Goal: Task Accomplishment & Management: Use online tool/utility

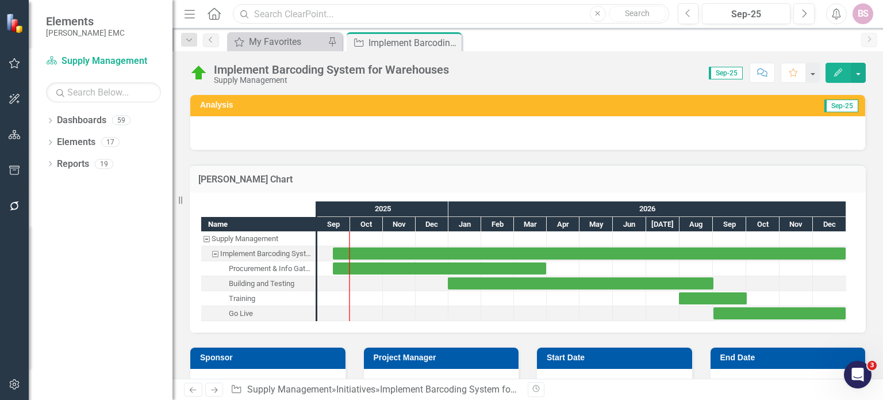
click at [366, 19] on input "text" at bounding box center [451, 14] width 436 height 20
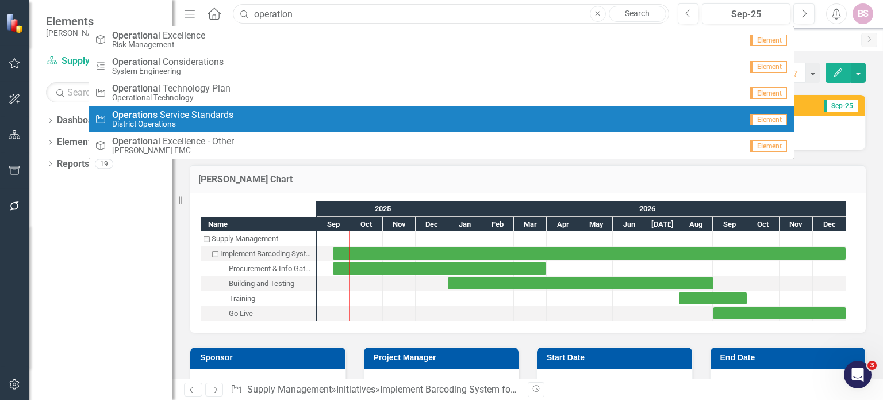
type input "operation"
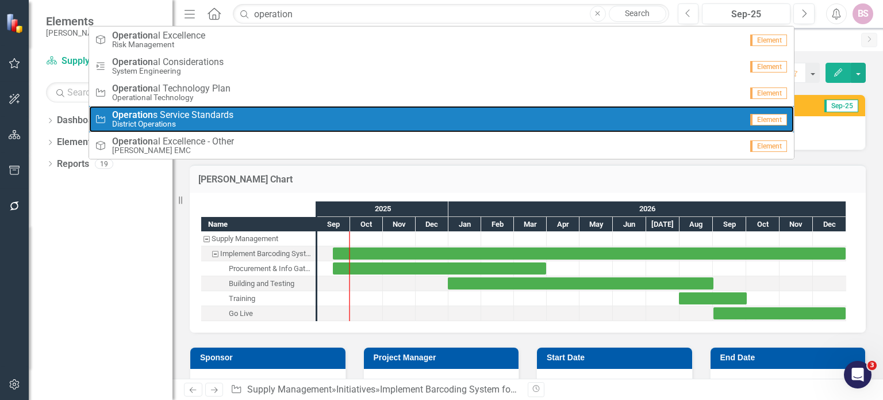
drag, startPoint x: 250, startPoint y: 106, endPoint x: 298, endPoint y: 34, distance: 87.1
click at [250, 106] on link "Initiative Operation s Service Standards District Operations Element" at bounding box center [442, 119] width 706 height 26
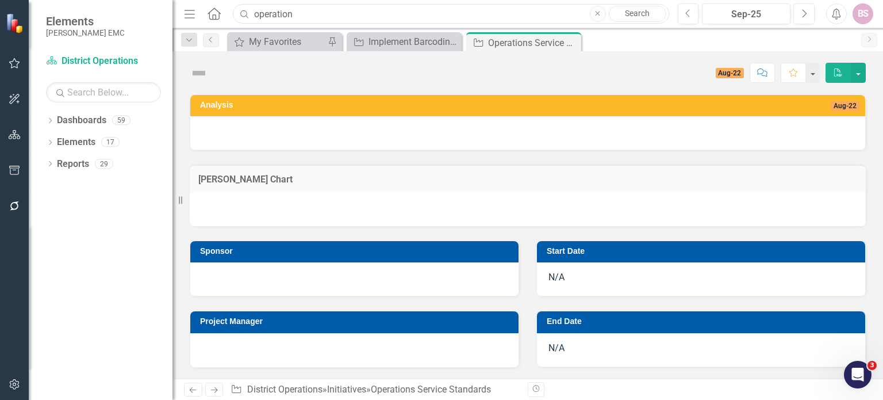
click at [357, 16] on input "operation" at bounding box center [451, 14] width 436 height 20
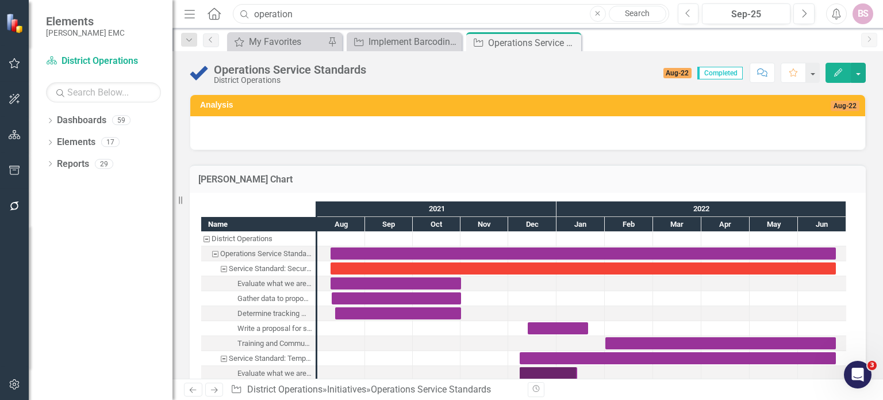
checkbox input "true"
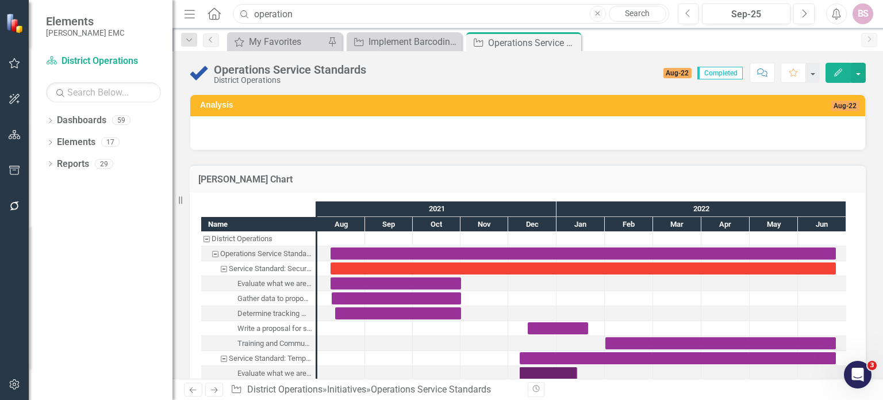
checkbox input "true"
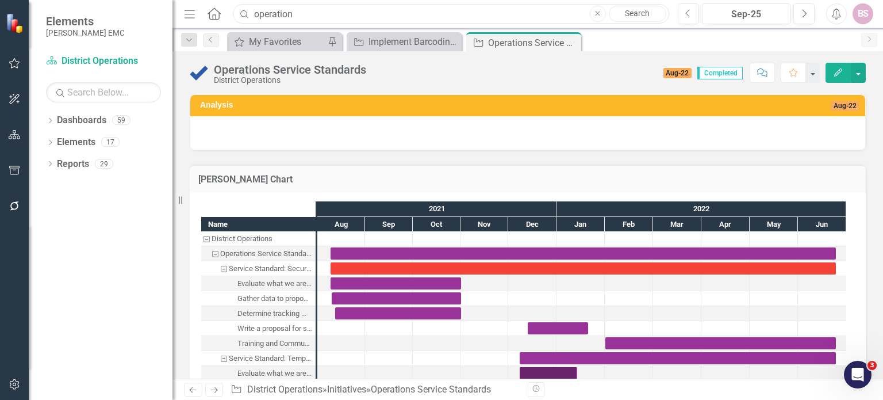
checkbox input "true"
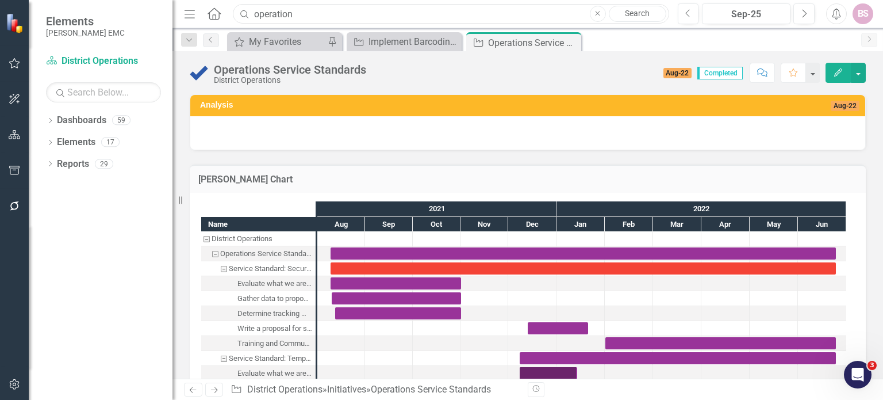
checkbox input "true"
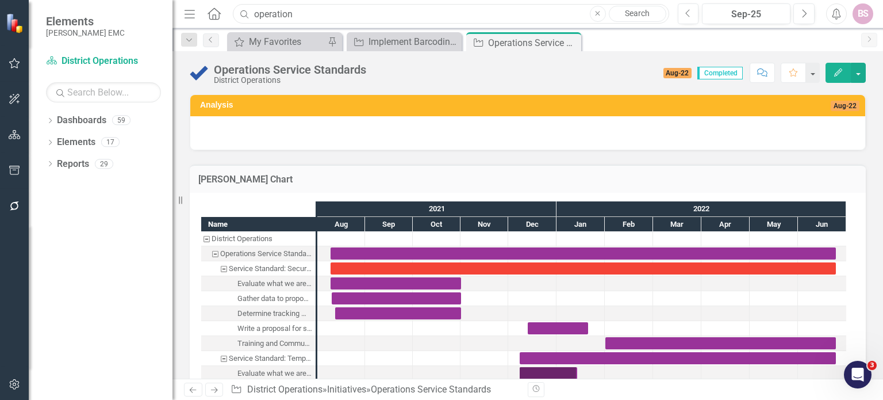
checkbox input "true"
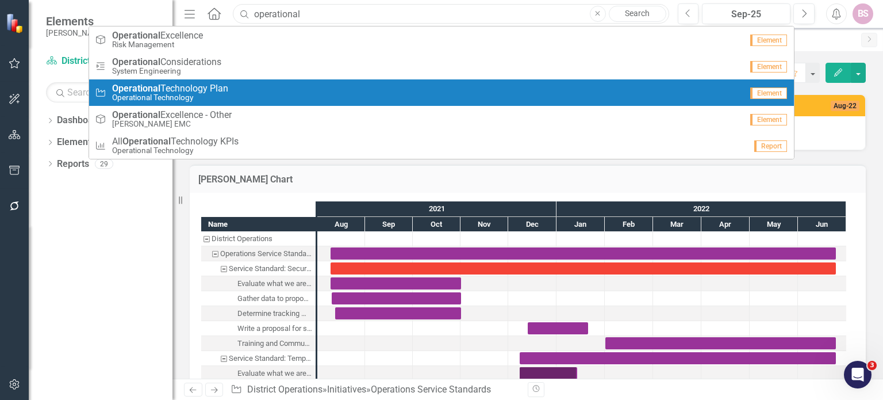
type input "operational"
click at [223, 93] on small "Operational Technology" at bounding box center [170, 97] width 116 height 9
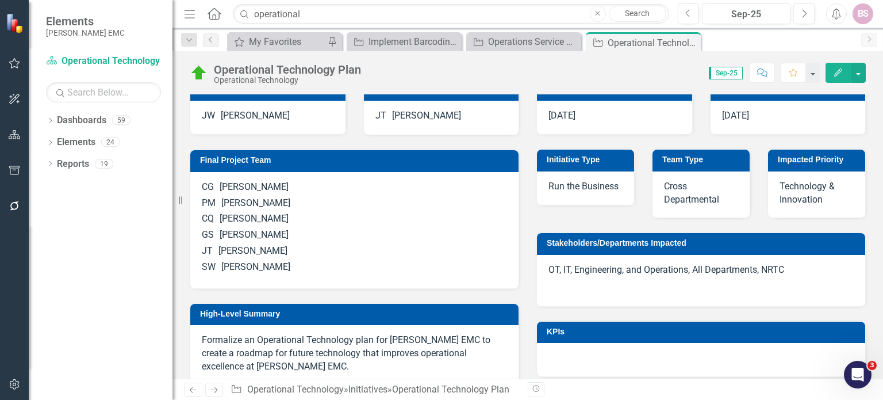
scroll to position [394, 0]
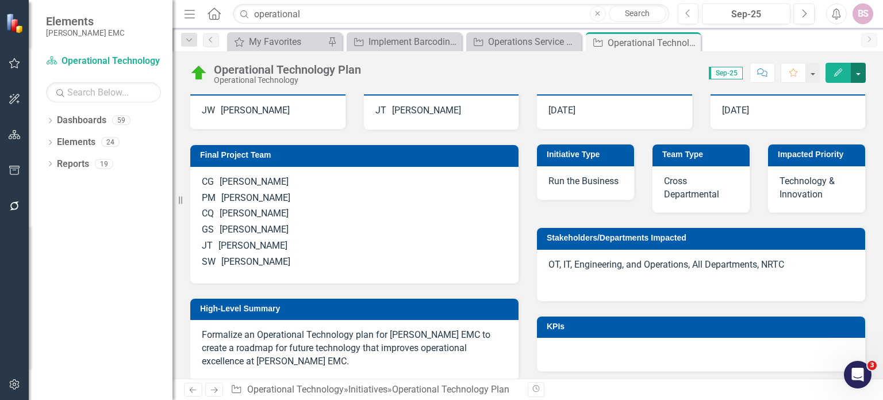
click at [857, 71] on button "button" at bounding box center [858, 73] width 15 height 20
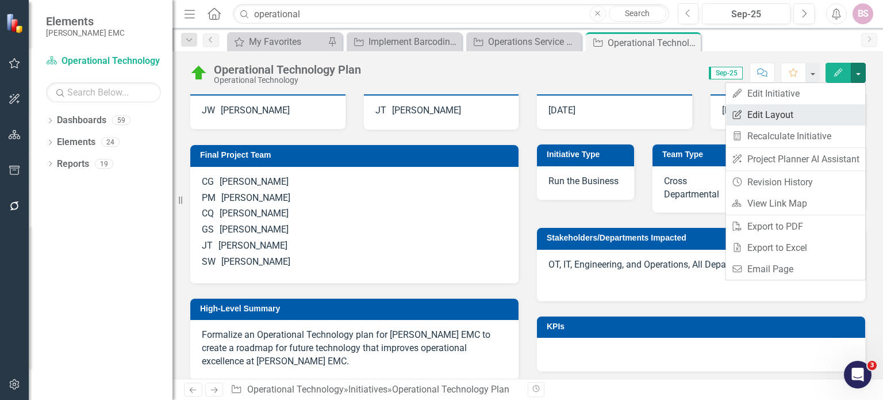
click at [824, 112] on link "Edit Report Edit Layout" at bounding box center [796, 114] width 140 height 21
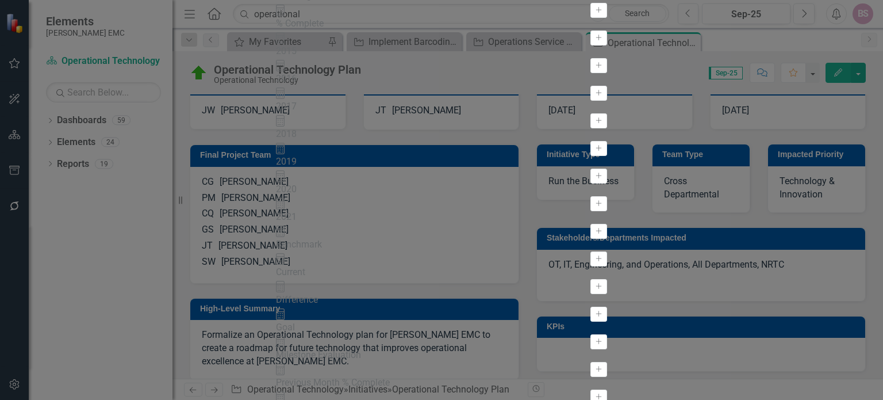
scroll to position [345, 0]
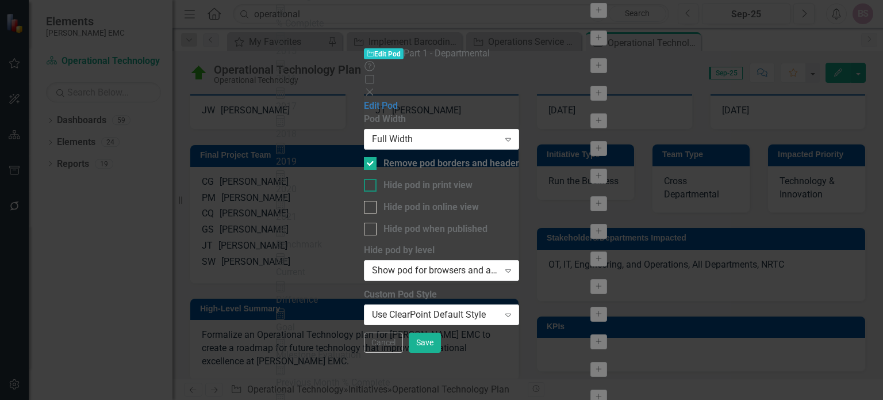
click at [428, 179] on div "Hide pod in print view" at bounding box center [428, 185] width 89 height 13
click at [372, 179] on input "Hide pod in print view" at bounding box center [367, 182] width 7 height 7
checkbox input "true"
click at [441, 353] on button "Save" at bounding box center [425, 342] width 32 height 20
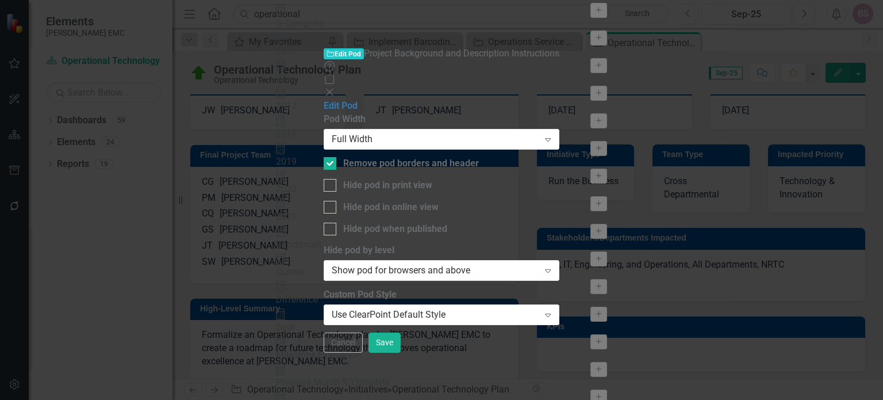
drag, startPoint x: 416, startPoint y: 110, endPoint x: 558, endPoint y: 172, distance: 154.3
click at [416, 179] on div "Hide pod in print view" at bounding box center [387, 185] width 89 height 13
click at [331, 179] on input "Hide pod in print view" at bounding box center [327, 182] width 7 height 7
checkbox input "true"
click at [401, 353] on button "Save" at bounding box center [385, 342] width 32 height 20
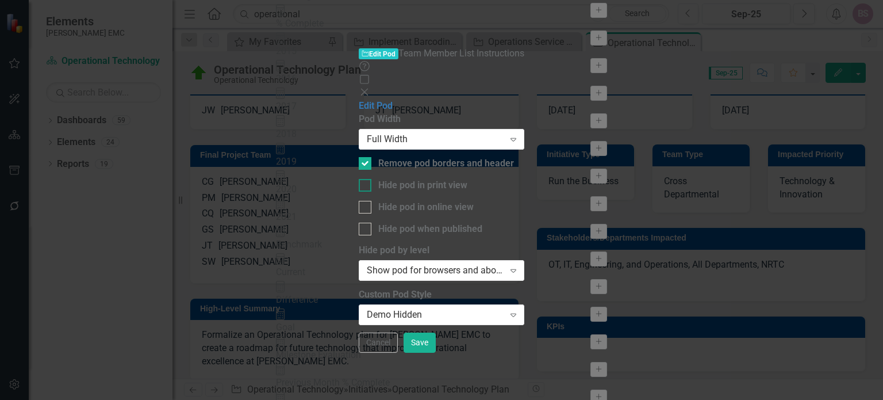
click at [390, 179] on div "Hide pod in print view" at bounding box center [422, 185] width 89 height 13
click at [366, 179] on input "Hide pod in print view" at bounding box center [362, 182] width 7 height 7
checkbox input "true"
click at [436, 353] on button "Save" at bounding box center [420, 342] width 32 height 20
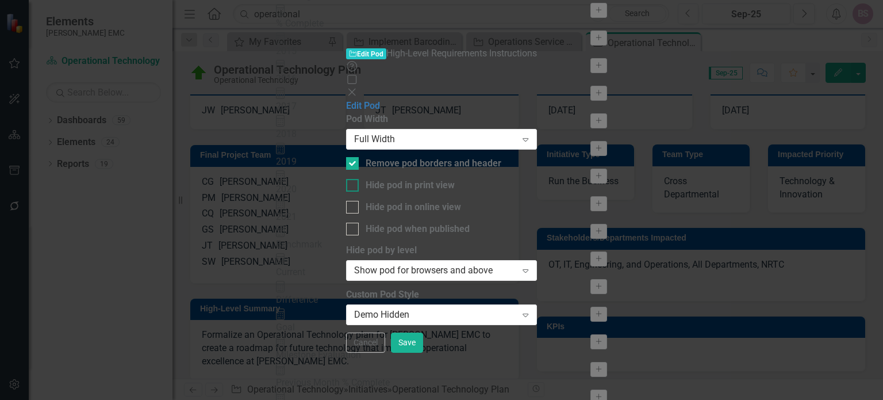
click at [374, 179] on div "Hide pod in print view" at bounding box center [410, 185] width 89 height 13
click at [354, 179] on input "Hide pod in print view" at bounding box center [349, 182] width 7 height 7
checkbox input "true"
click at [423, 353] on button "Save" at bounding box center [407, 342] width 32 height 20
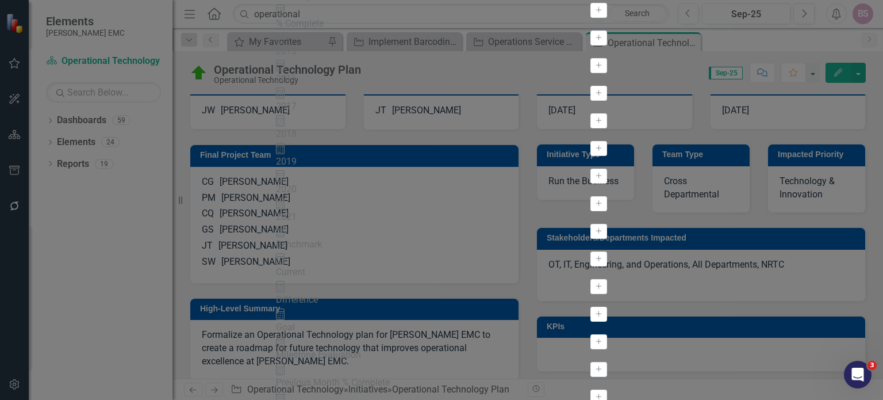
scroll to position [403, 0]
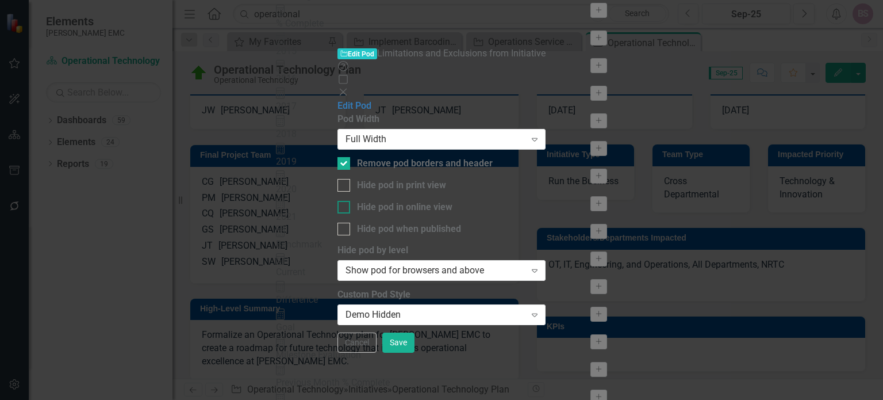
click at [423, 201] on div "Hide pod in online view" at bounding box center [404, 207] width 95 height 13
click at [345, 201] on input "Hide pod in online view" at bounding box center [341, 204] width 7 height 7
checkbox input "true"
click at [421, 179] on div "Hide pod in print view" at bounding box center [401, 185] width 89 height 13
click at [345, 179] on input "Hide pod in print view" at bounding box center [341, 182] width 7 height 7
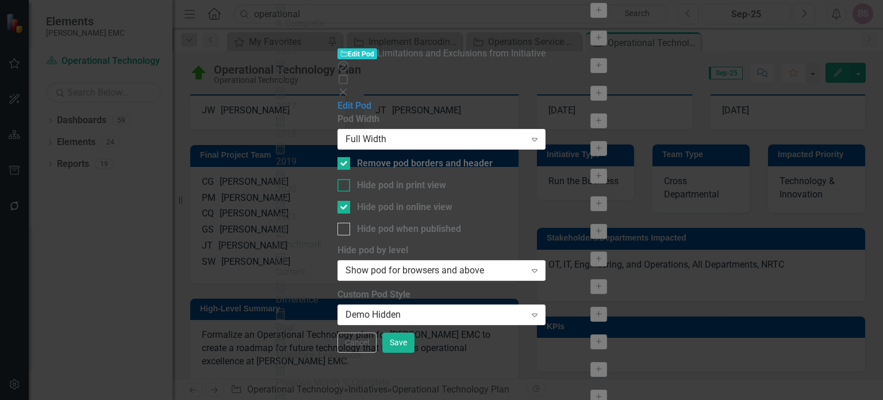
checkbox input "true"
click at [428, 201] on div "Hide pod in online view" at bounding box center [404, 207] width 95 height 13
click at [345, 201] on input "Hide pod in online view" at bounding box center [341, 204] width 7 height 7
checkbox input "false"
click at [415, 353] on button "Save" at bounding box center [398, 342] width 32 height 20
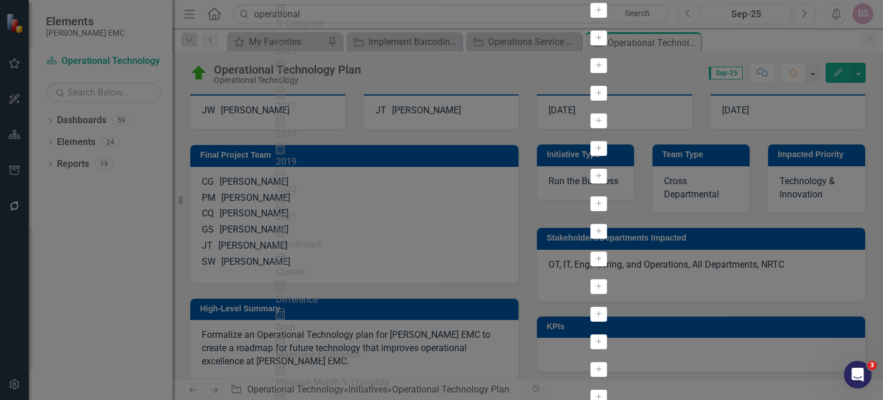
scroll to position [575, 0]
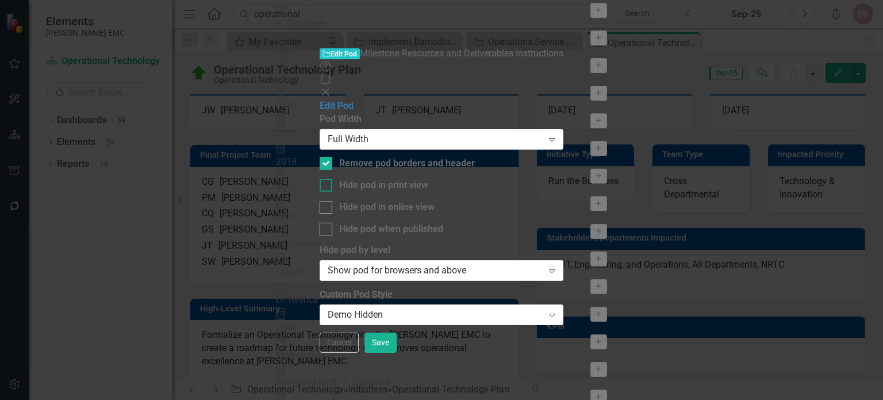
click at [398, 179] on div "Hide pod in print view" at bounding box center [383, 185] width 89 height 13
click at [327, 179] on input "Hide pod in print view" at bounding box center [323, 182] width 7 height 7
checkbox input "true"
click at [397, 353] on button "Save" at bounding box center [381, 342] width 32 height 20
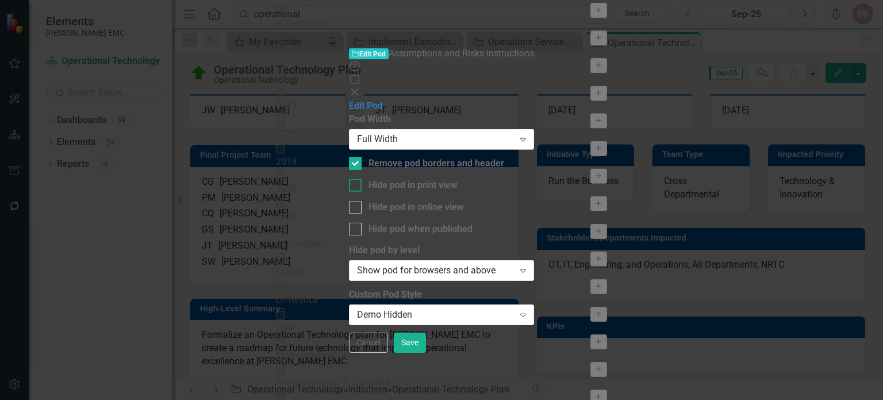
click at [416, 179] on div "Hide pod in print view" at bounding box center [413, 185] width 89 height 13
click at [357, 179] on input "Hide pod in print view" at bounding box center [352, 182] width 7 height 7
checkbox input "true"
click at [426, 353] on button "Save" at bounding box center [410, 342] width 32 height 20
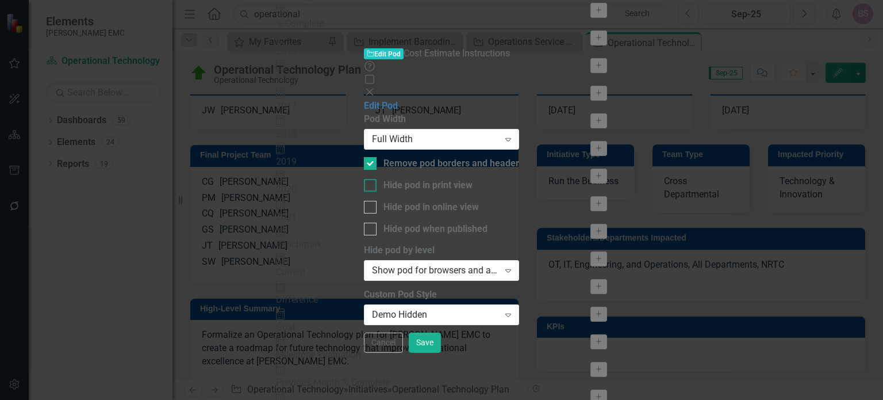
click at [416, 179] on div "Hide pod in print view" at bounding box center [428, 185] width 89 height 13
click at [372, 179] on input "Hide pod in print view" at bounding box center [367, 182] width 7 height 7
checkbox input "true"
click at [441, 353] on button "Save" at bounding box center [425, 342] width 32 height 20
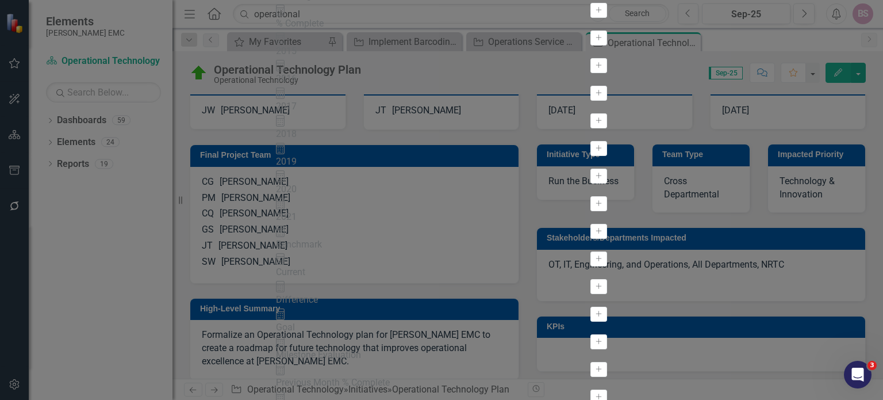
scroll to position [1035, 0]
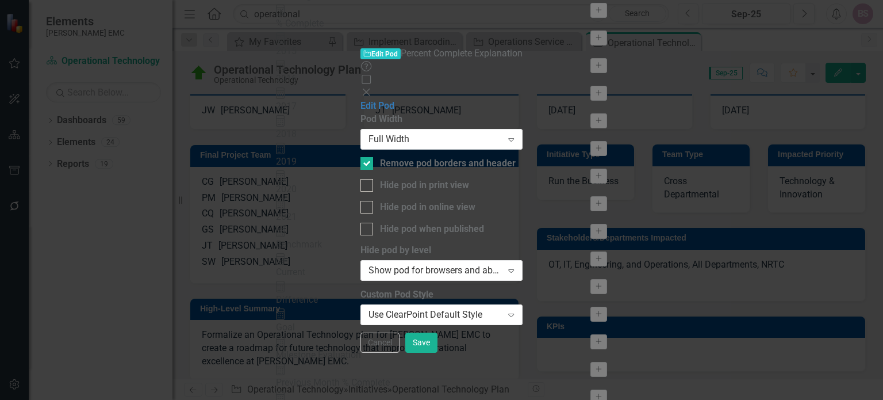
click at [428, 117] on div "Pod Width Full Width Expand Remove pod borders and header Hide pod in print vie…" at bounding box center [442, 218] width 162 height 211
click at [428, 179] on div "Hide pod in print view" at bounding box center [424, 185] width 89 height 13
click at [422, 179] on div "Hide pod in print view" at bounding box center [424, 185] width 89 height 13
click at [368, 179] on input "Hide pod in print view" at bounding box center [364, 182] width 7 height 7
checkbox input "true"
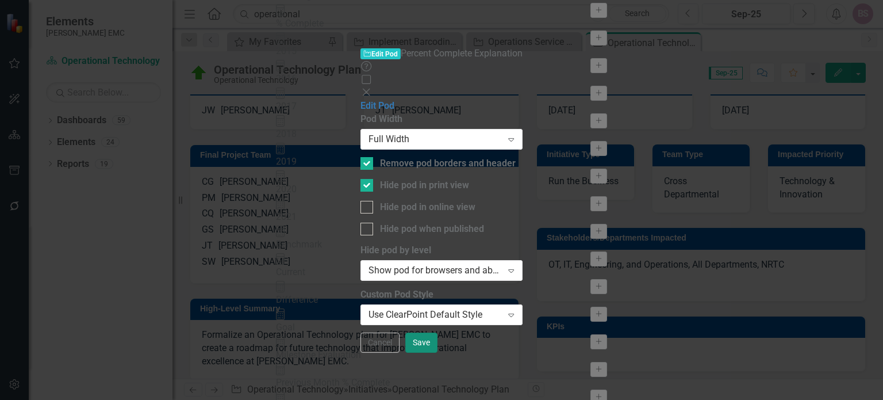
click at [438, 353] on button "Save" at bounding box center [421, 342] width 32 height 20
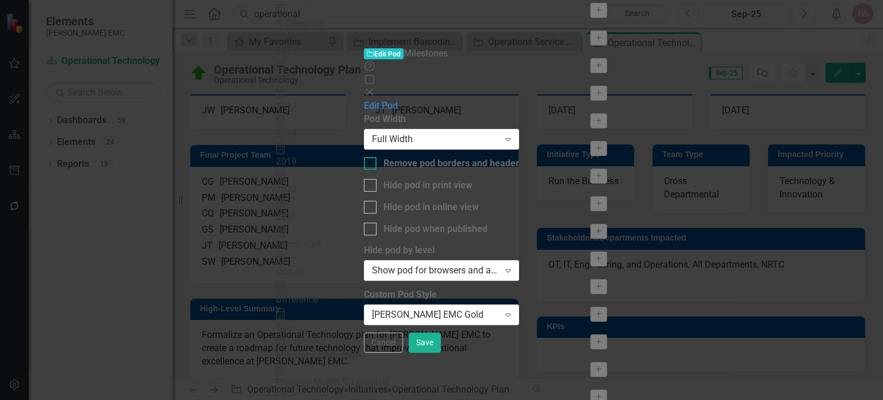
click at [399, 157] on div "Remove pod borders and header" at bounding box center [452, 163] width 136 height 13
click at [372, 157] on input "Remove pod borders and header" at bounding box center [367, 160] width 7 height 7
click at [401, 157] on div "Remove pod borders and header" at bounding box center [452, 163] width 136 height 13
click at [372, 157] on input "Remove pod borders and header" at bounding box center [367, 160] width 7 height 7
checkbox input "false"
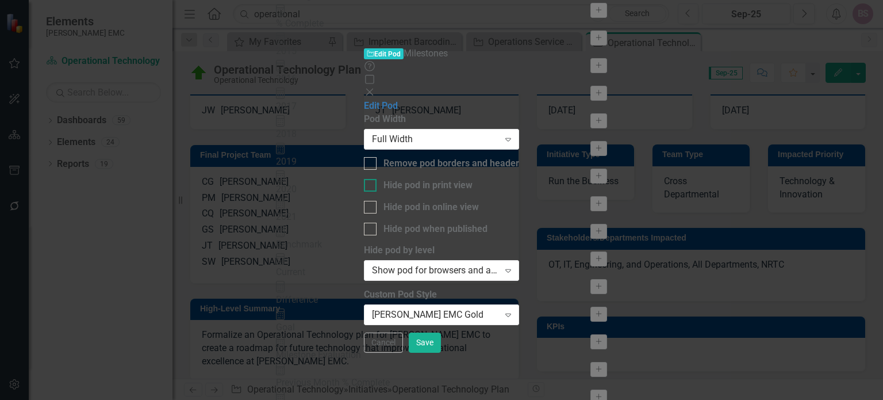
drag, startPoint x: 405, startPoint y: 105, endPoint x: 423, endPoint y: 108, distance: 18.5
click at [406, 179] on div "Hide pod in print view" at bounding box center [428, 185] width 89 height 13
click at [372, 179] on input "Hide pod in print view" at bounding box center [367, 182] width 7 height 7
checkbox input "true"
click at [441, 353] on button "Save" at bounding box center [425, 342] width 32 height 20
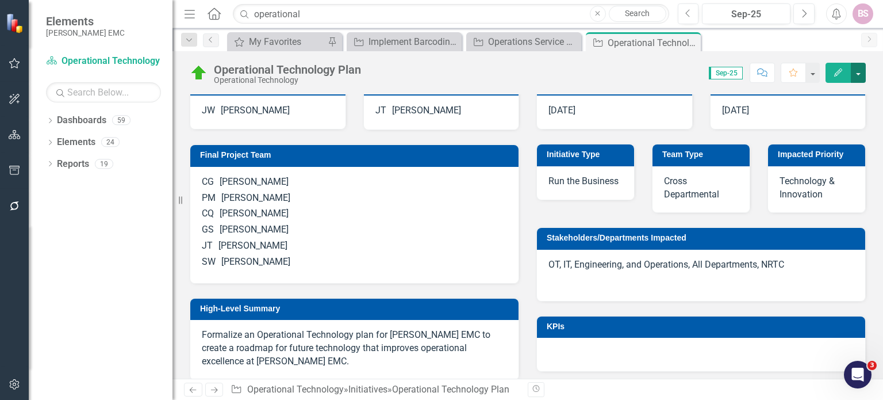
click at [856, 75] on button "button" at bounding box center [858, 73] width 15 height 20
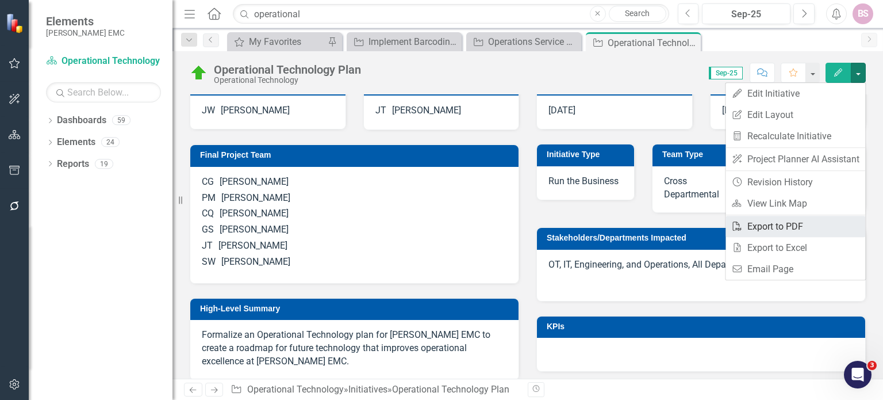
click at [786, 227] on link "PDF Export to PDF" at bounding box center [796, 226] width 140 height 21
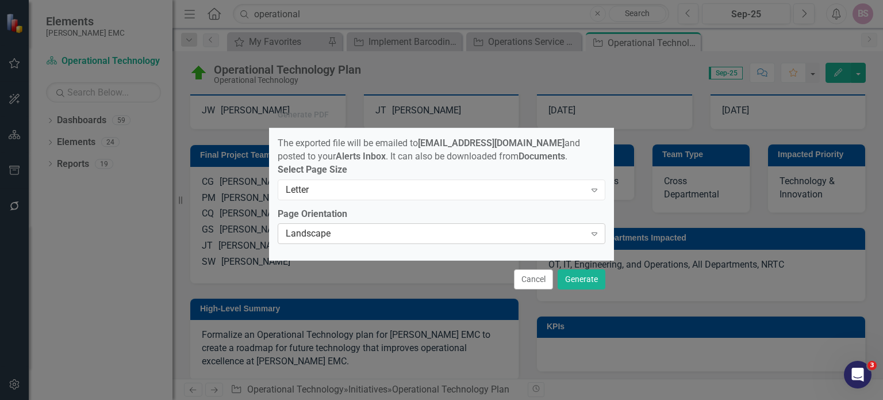
click at [542, 240] on div "Landscape" at bounding box center [436, 233] width 300 height 13
click at [428, 215] on div "Portrait" at bounding box center [441, 219] width 327 height 13
click at [579, 280] on button "Generate" at bounding box center [582, 279] width 48 height 20
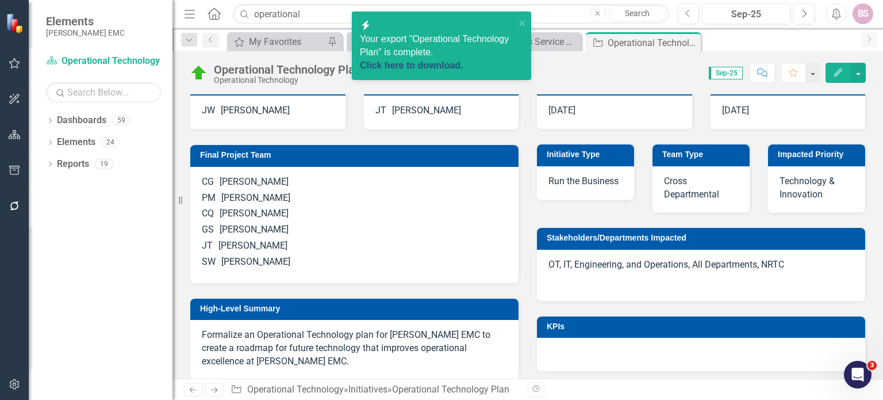
click at [438, 60] on link "Click here to download." at bounding box center [412, 65] width 104 height 10
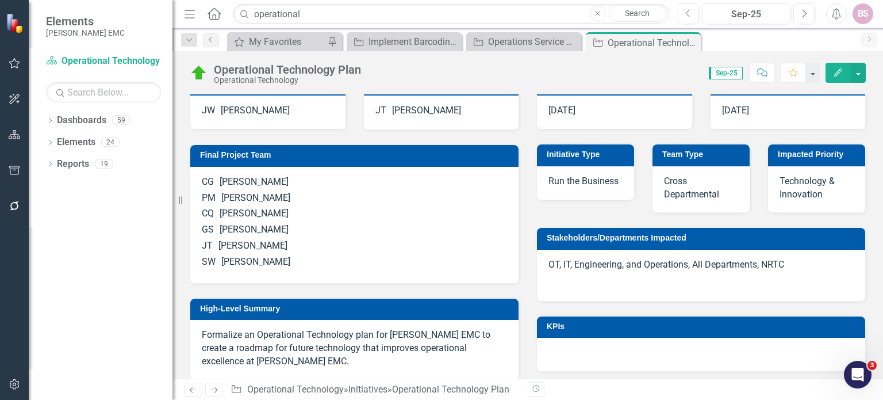
drag, startPoint x: 690, startPoint y: 43, endPoint x: 366, endPoint y: 18, distance: 325.3
click at [0, 0] on icon at bounding box center [0, 0] width 0 height 0
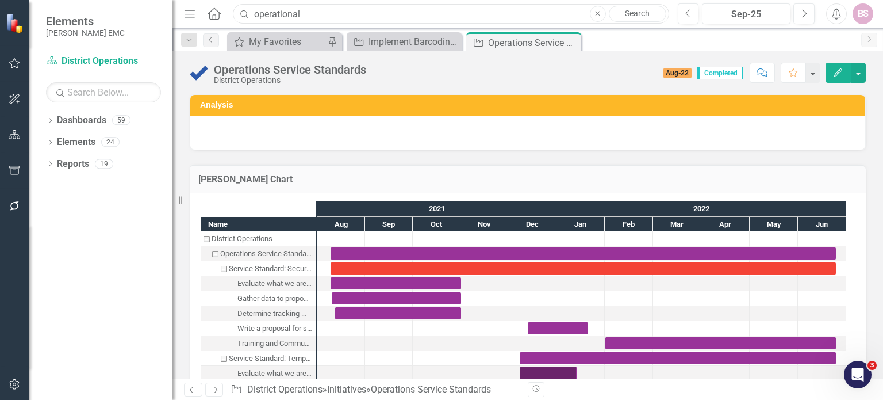
click at [362, 16] on input "operational" at bounding box center [451, 14] width 436 height 20
drag, startPoint x: 362, startPoint y: 16, endPoint x: 224, endPoint y: 14, distance: 138.6
click at [227, 25] on div "Menu Home Search operational Close Search Previous Sep-25 Next Alerts BS User E…" at bounding box center [528, 14] width 711 height 28
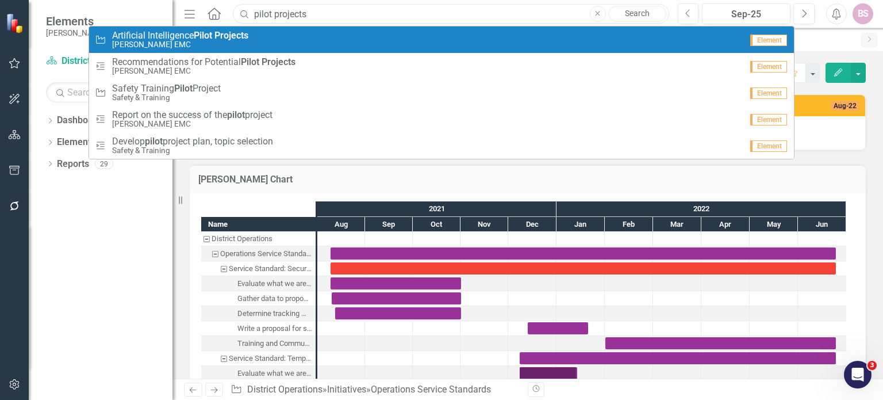
type input "pilot projects"
click at [268, 35] on div "Initiative Artificial Intelligence Pilot Projects [PERSON_NAME] EMC" at bounding box center [419, 39] width 648 height 19
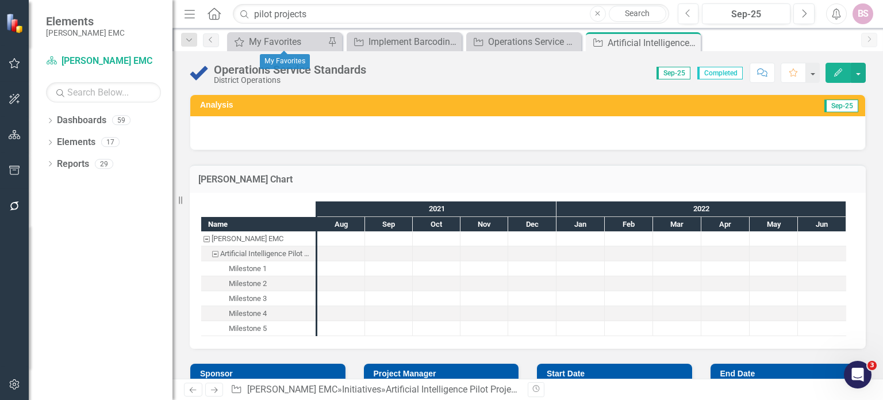
checkbox input "true"
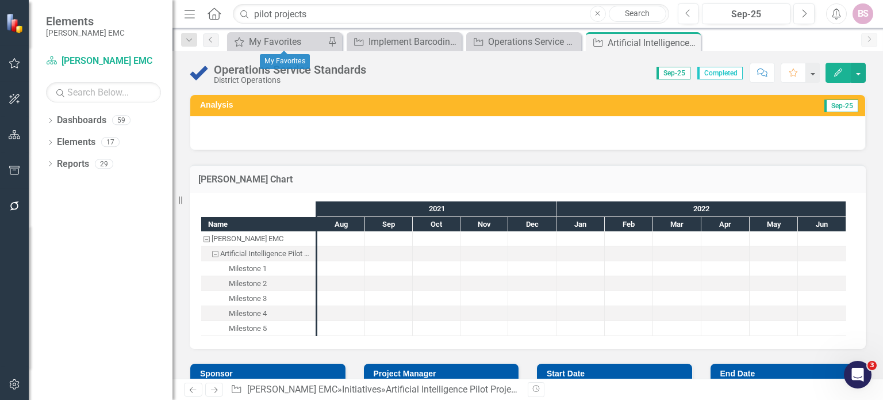
checkbox input "true"
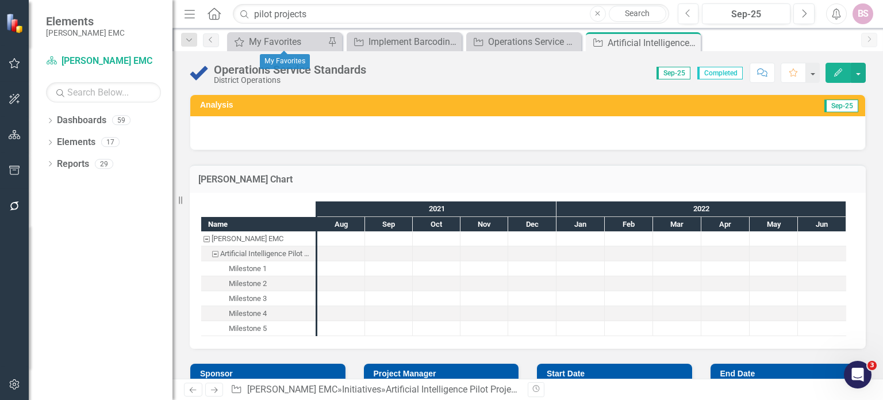
checkbox input "true"
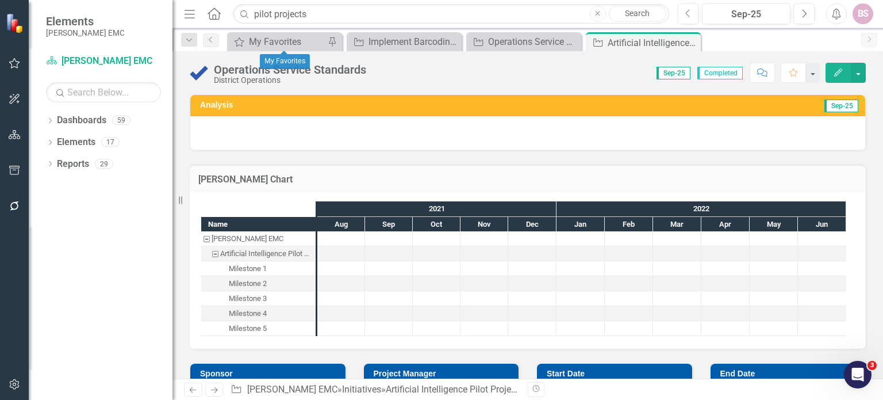
checkbox input "true"
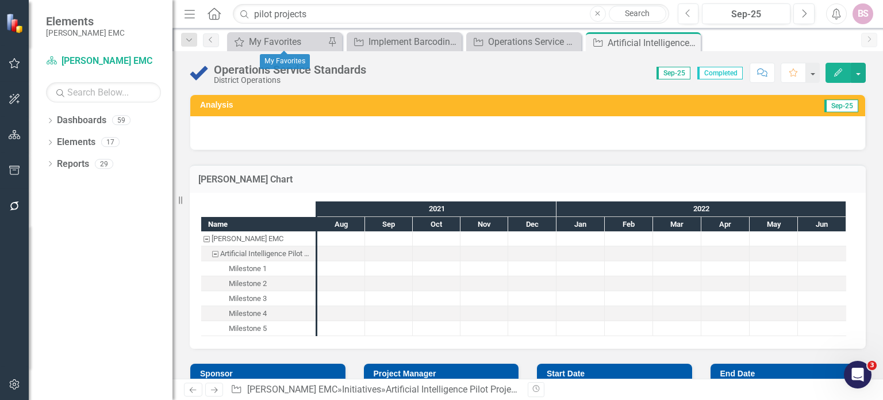
checkbox input "true"
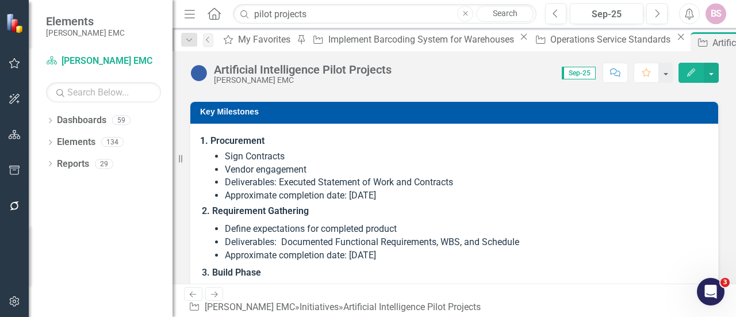
scroll to position [2070, 0]
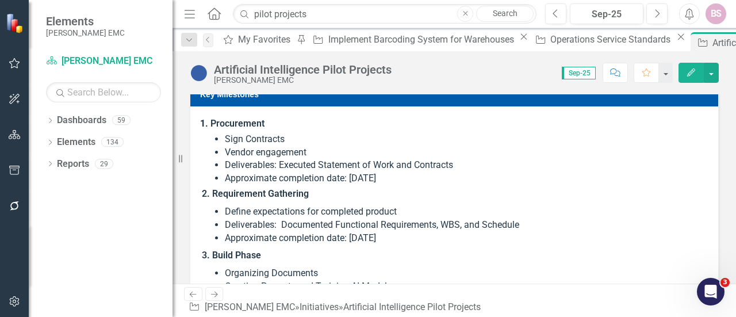
drag, startPoint x: 426, startPoint y: 160, endPoint x: 464, endPoint y: 160, distance: 38.0
click at [427, 160] on li "Deliverables: Executed Statement of Work and Contracts" at bounding box center [466, 165] width 482 height 13
drag, startPoint x: 461, startPoint y: 163, endPoint x: 316, endPoint y: 164, distance: 144.4
click at [330, 168] on ul "Sign Contracts Vendor engagement Deliverables: Executed Statement of Work and C…" at bounding box center [466, 159] width 482 height 52
click at [291, 159] on li "Deliverables: Executed Statement of Work and Contracts" at bounding box center [466, 165] width 482 height 13
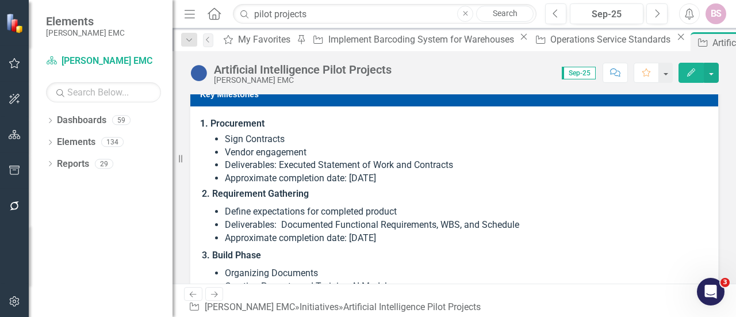
click at [283, 162] on li "Deliverables: Executed Statement of Work and Contracts" at bounding box center [466, 165] width 482 height 13
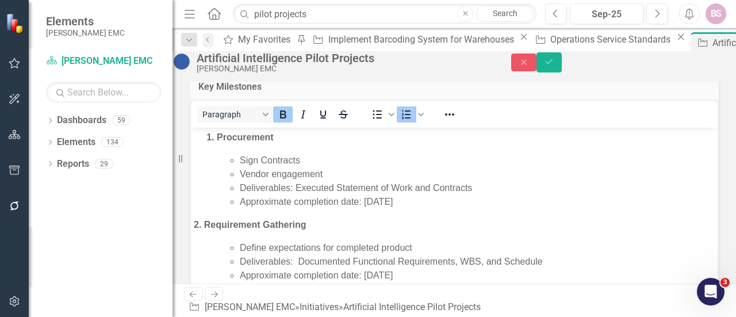
scroll to position [0, 0]
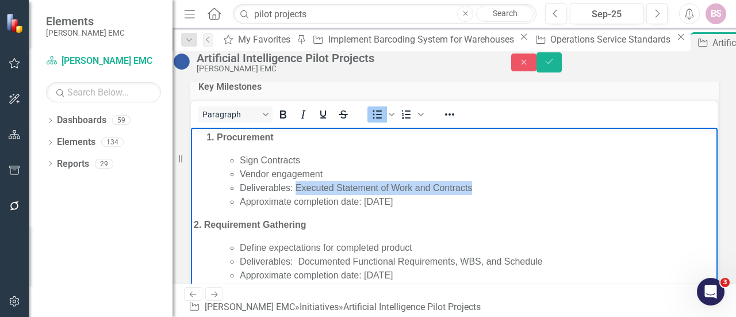
drag, startPoint x: 296, startPoint y: 188, endPoint x: 488, endPoint y: 189, distance: 191.5
click at [488, 189] on li "Deliverables: Executed Statement of Work and Contracts" at bounding box center [477, 188] width 475 height 14
copy li "Executed Statement of Work and Contracts"
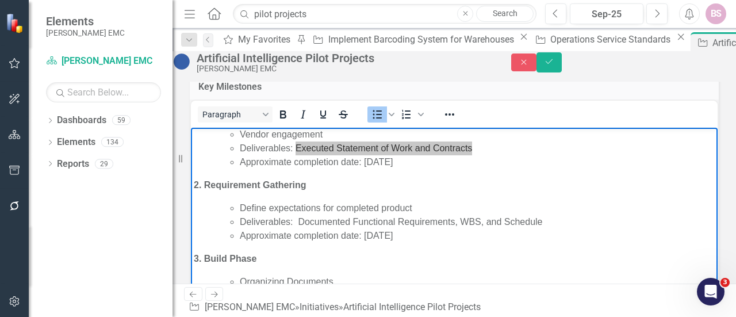
scroll to position [58, 0]
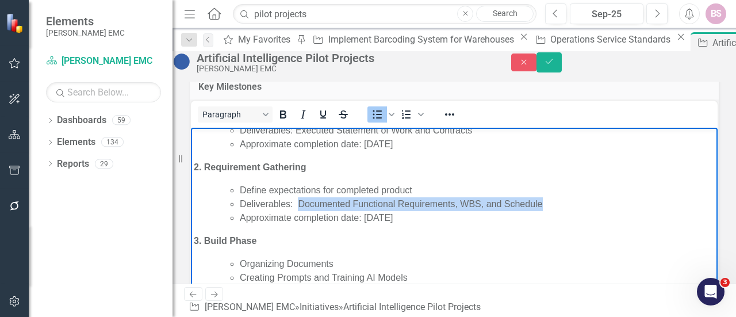
drag, startPoint x: 299, startPoint y: 202, endPoint x: 556, endPoint y: 208, distance: 256.6
click at [556, 208] on li "Deliverables: Documented Functional Requirements, WBS, and Schedule" at bounding box center [477, 204] width 475 height 14
copy li "Documented Functional Requirements, WBS, and Schedule"
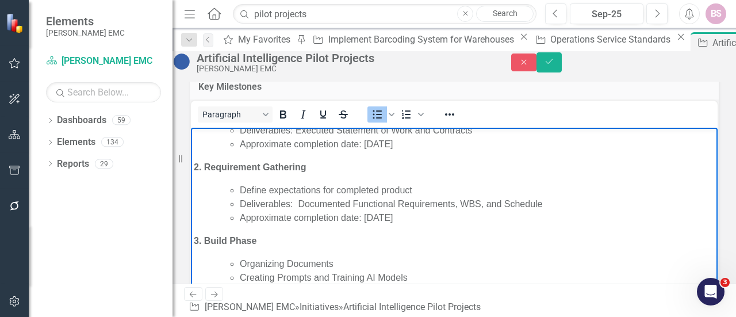
click at [260, 248] on body "Procurement Sign Contracts Vendor engagement Deliverables: Executed Statement o…" at bounding box center [454, 314] width 527 height 489
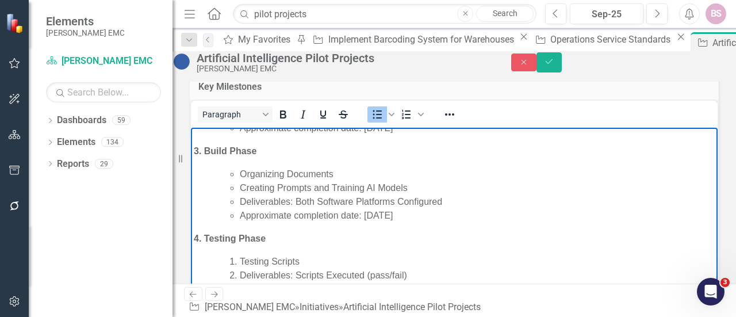
scroll to position [173, 0]
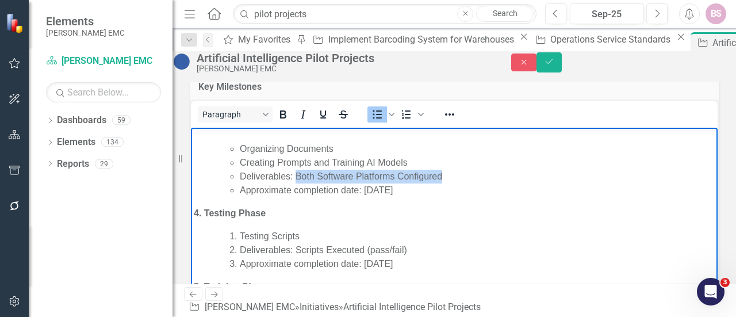
drag, startPoint x: 446, startPoint y: 176, endPoint x: 298, endPoint y: 175, distance: 148.4
click at [298, 175] on li "Deliverables: Both Software Platforms Configured" at bounding box center [477, 177] width 475 height 14
copy li "Both Software Platforms Configured"
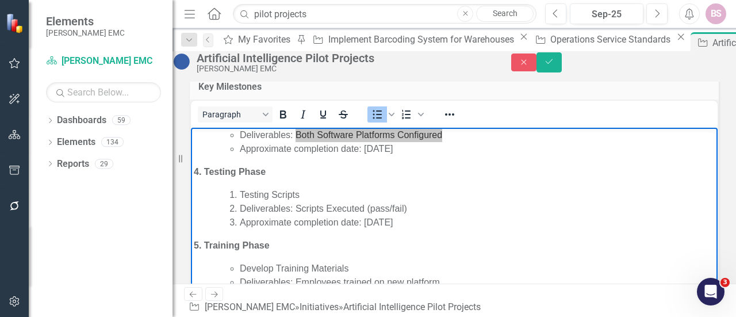
scroll to position [230, 0]
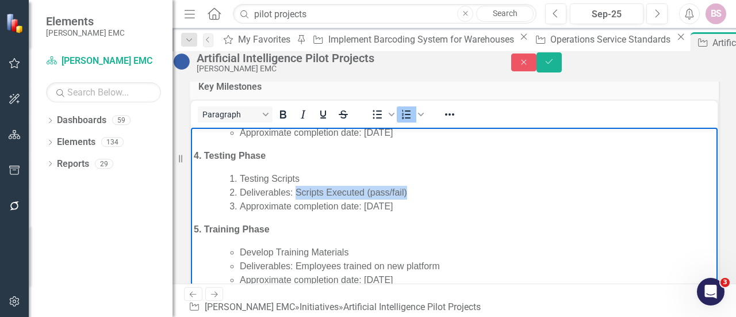
drag, startPoint x: 297, startPoint y: 194, endPoint x: 415, endPoint y: 198, distance: 118.6
click at [415, 198] on li "Deliverables: Scripts Executed (pass/fail)" at bounding box center [477, 193] width 475 height 14
copy li "Scripts Executed (pass/fail)"
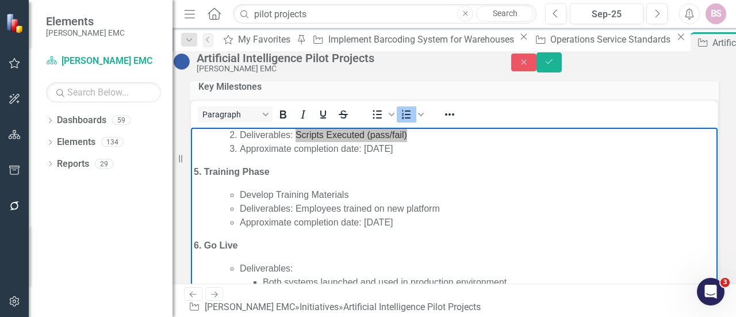
scroll to position [288, 0]
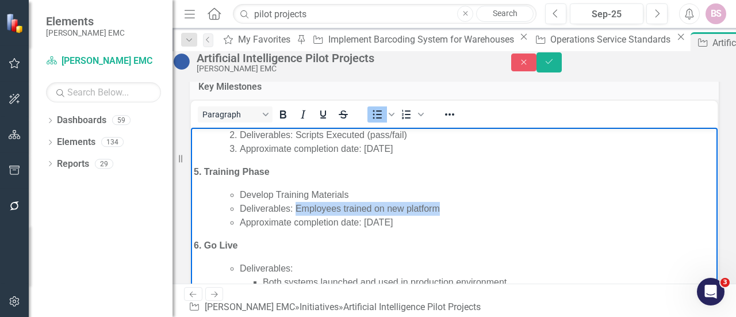
drag, startPoint x: 326, startPoint y: 200, endPoint x: 297, endPoint y: 206, distance: 29.6
click at [297, 206] on li "Deliverables: Employees trained on new platform" at bounding box center [477, 209] width 475 height 14
copy li "Employees trained on new platform"
click at [285, 241] on p "6. Go Live" at bounding box center [454, 246] width 521 height 14
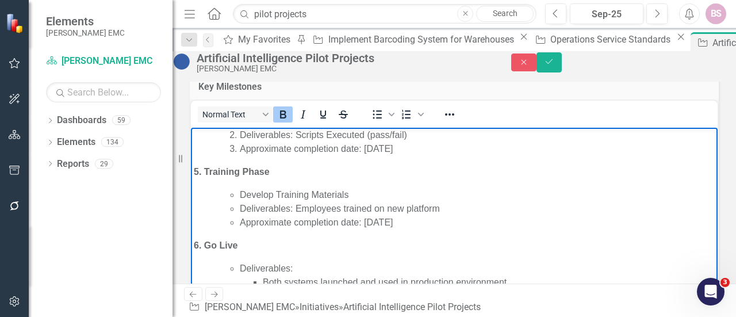
scroll to position [2128, 0]
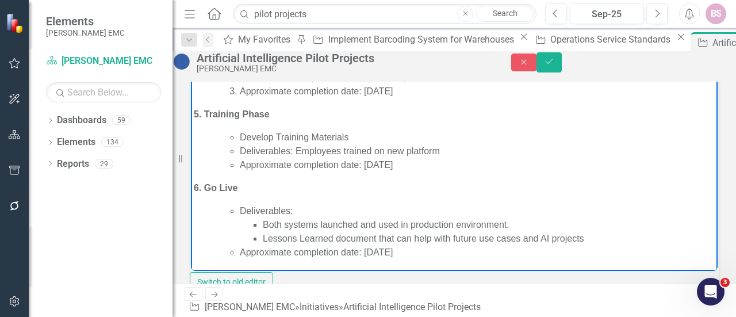
click at [491, 223] on li "Both systems launched and used in production environment." at bounding box center [489, 225] width 452 height 14
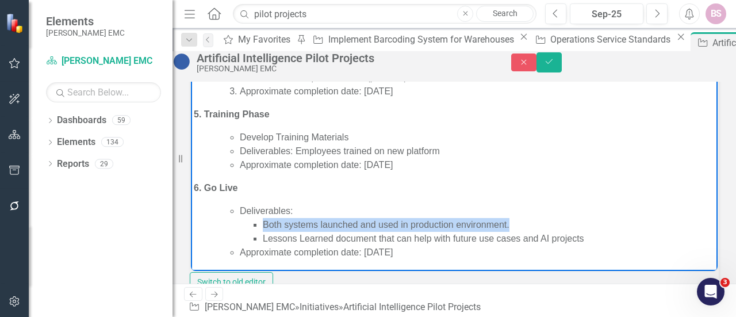
drag, startPoint x: 512, startPoint y: 224, endPoint x: 261, endPoint y: 227, distance: 251.3
click at [261, 227] on ul "Both systems launched and used in production environment. Lessons Learned docum…" at bounding box center [477, 232] width 475 height 28
copy li "Both systems launched and used in production environment."
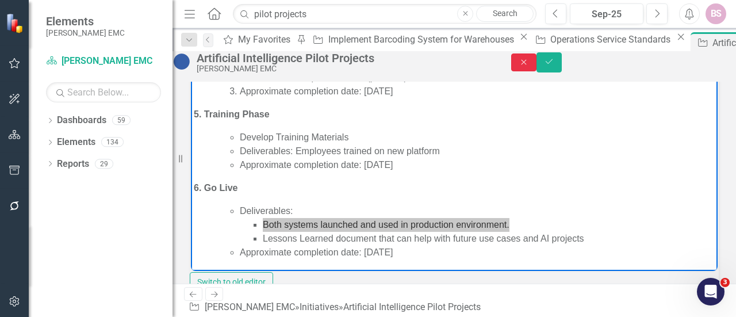
click at [537, 67] on button "Close" at bounding box center [523, 62] width 25 height 18
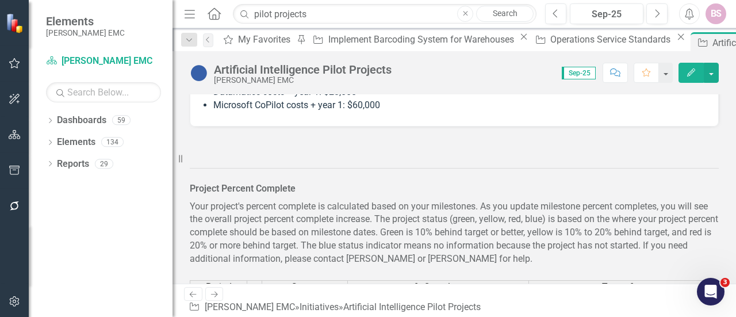
scroll to position [2754, 0]
